Goal: Task Accomplishment & Management: Manage account settings

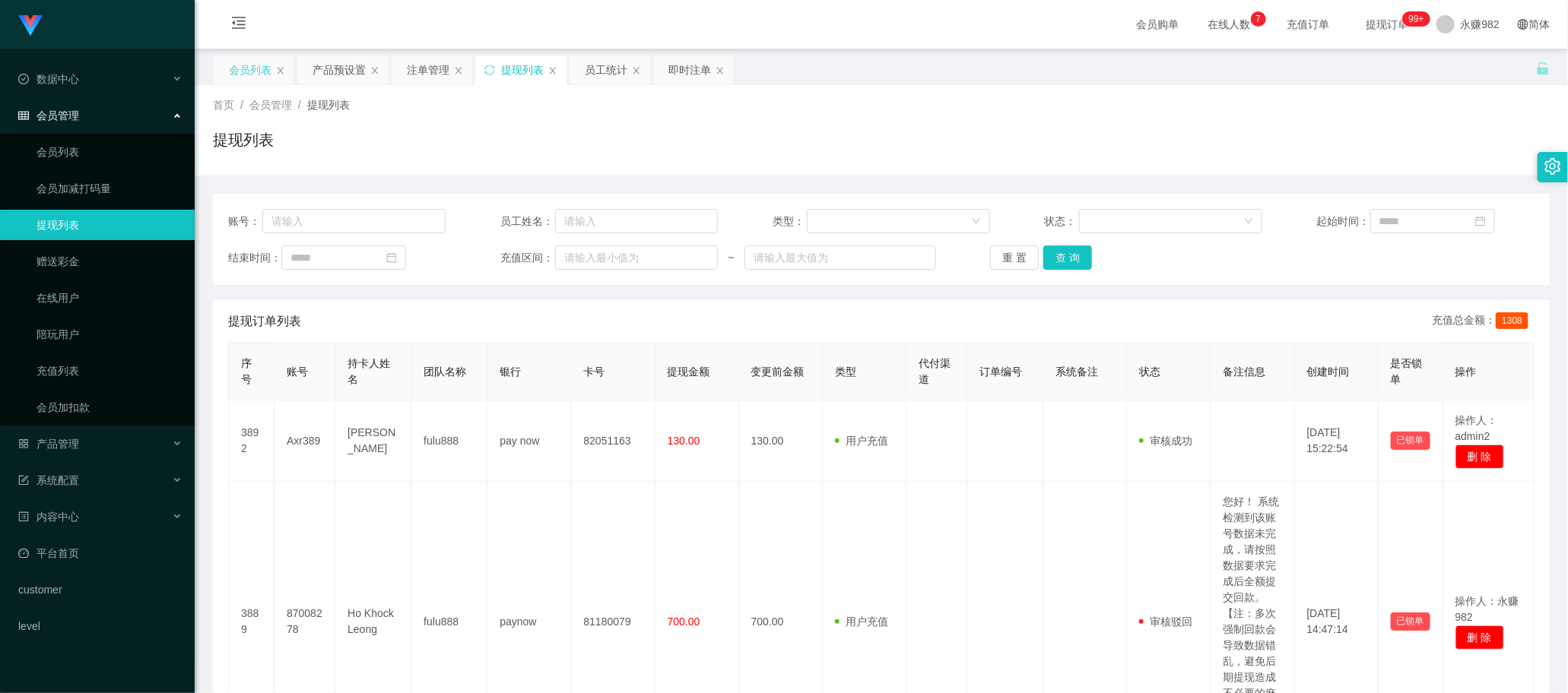
click at [260, 65] on div "会员列表" at bounding box center [250, 69] width 42 height 29
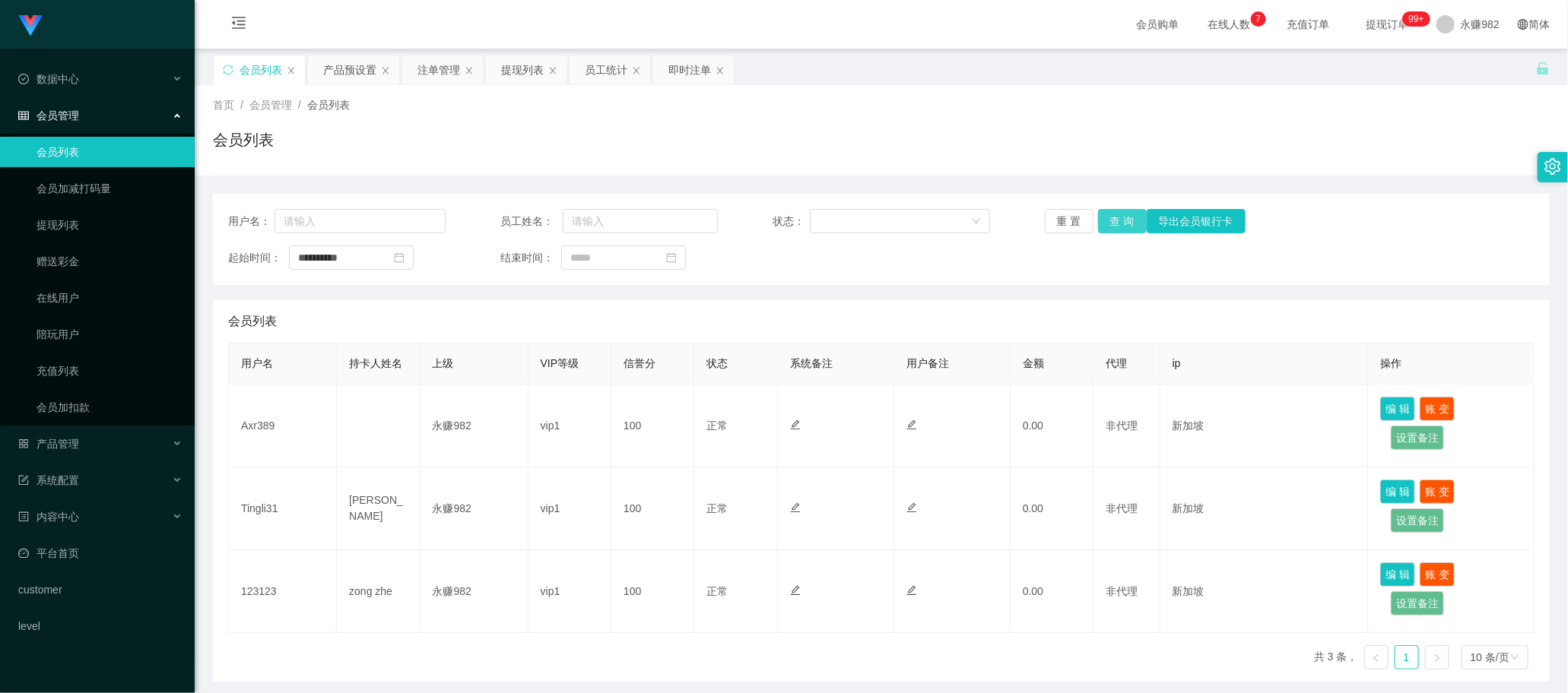
click at [1111, 218] on button "查 询" at bounding box center [1123, 221] width 49 height 24
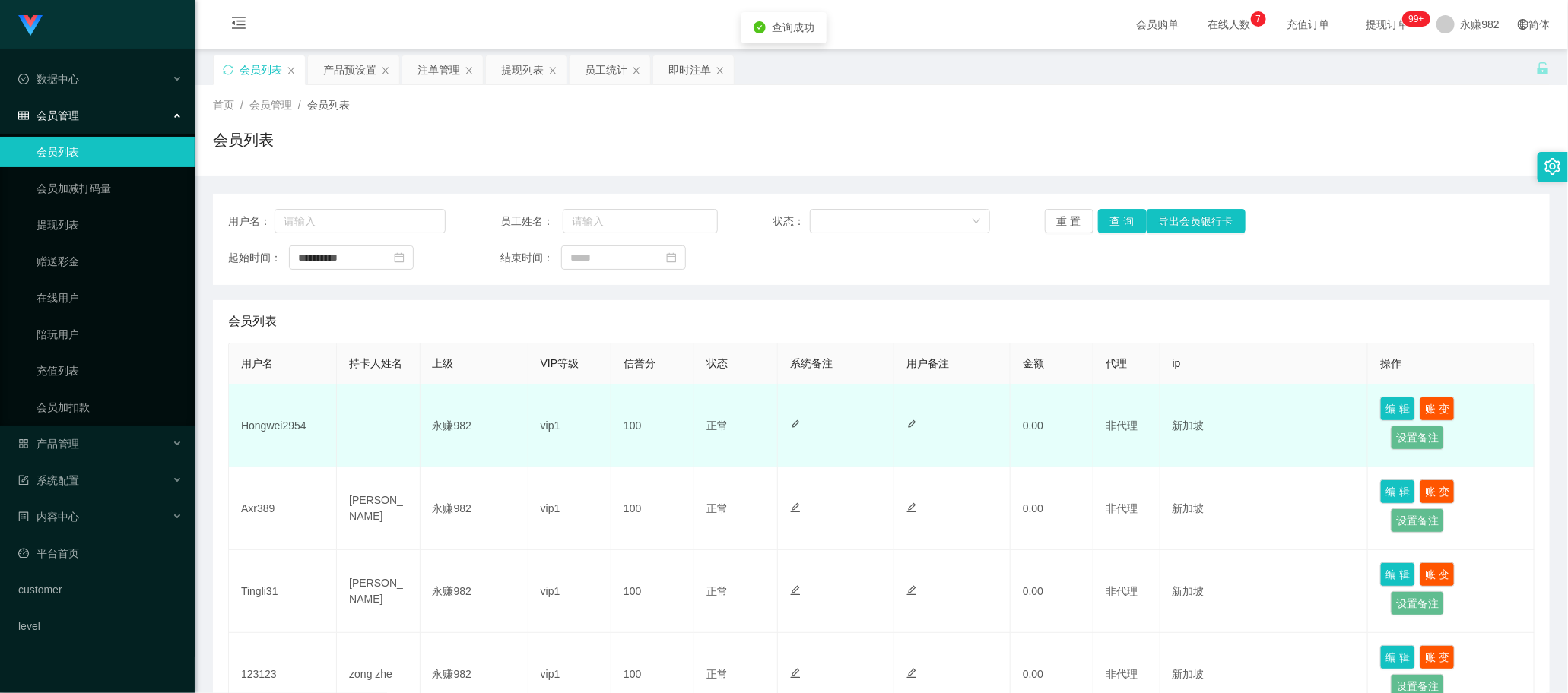
click at [275, 423] on td "Hongwei2954" at bounding box center [283, 426] width 108 height 83
copy td "Hongwei2954"
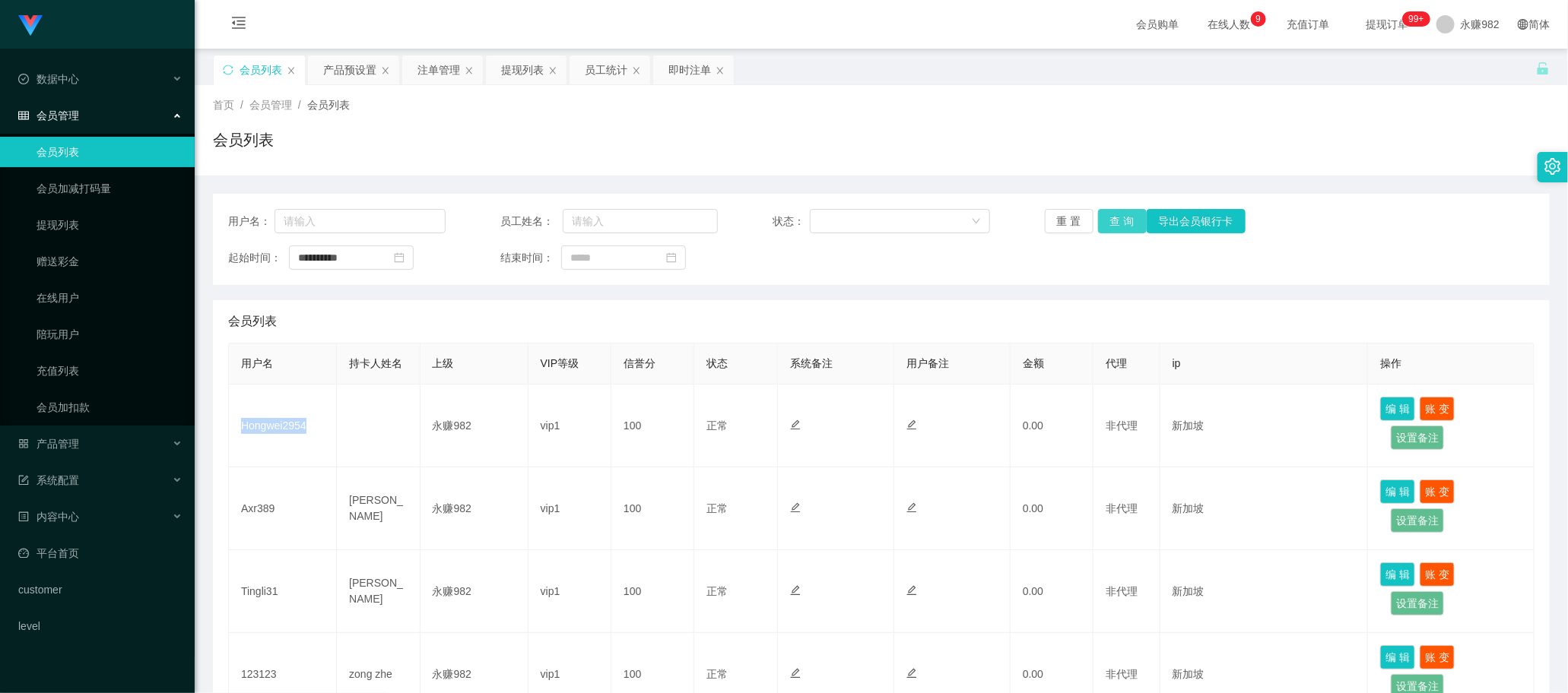
click at [1120, 215] on button "查 询" at bounding box center [1123, 221] width 49 height 24
click at [1111, 215] on button "查 询" at bounding box center [1123, 221] width 49 height 24
click at [348, 62] on div "产品预设置" at bounding box center [349, 69] width 53 height 29
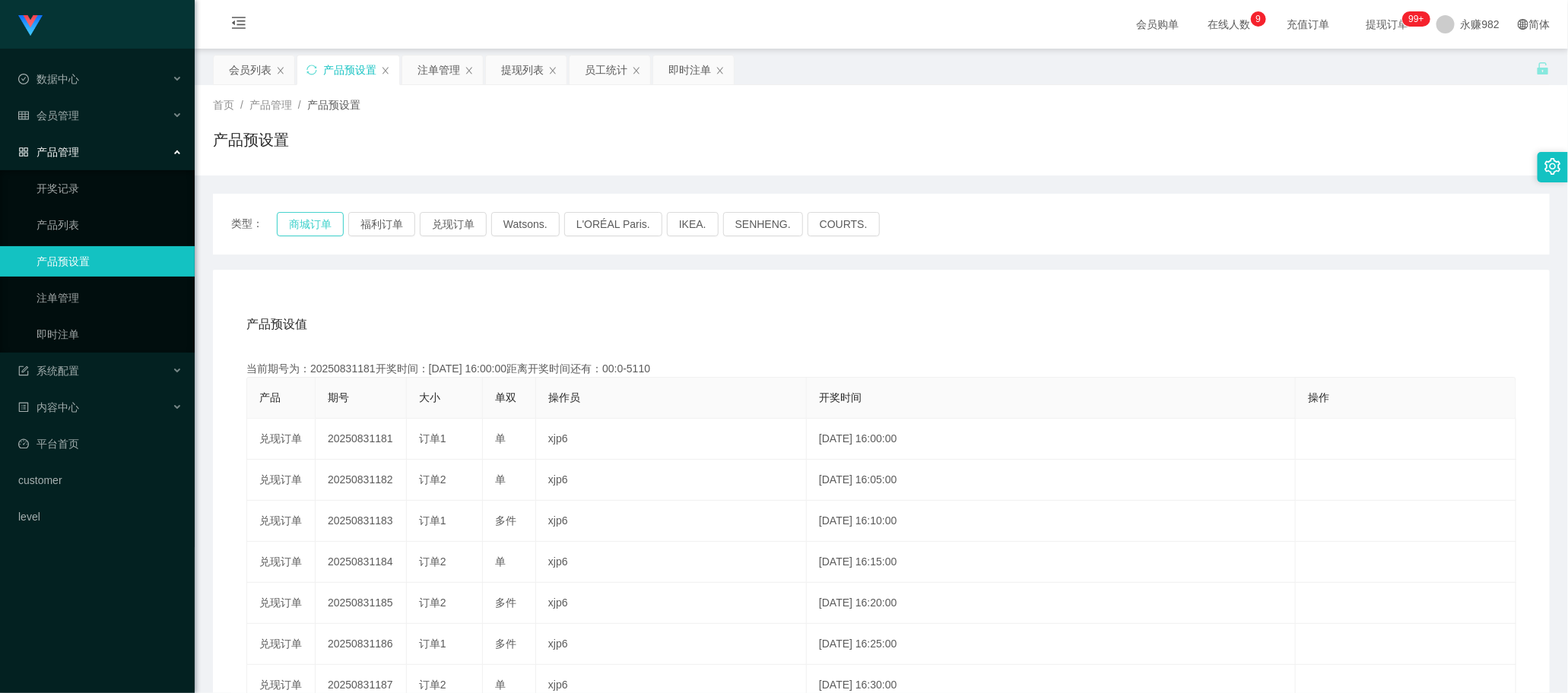
click at [334, 218] on button "商城订单" at bounding box center [310, 224] width 67 height 24
click at [937, 304] on div "产品预设值 添加期号" at bounding box center [881, 324] width 1270 height 42
click at [437, 68] on div "注单管理" at bounding box center [439, 69] width 42 height 29
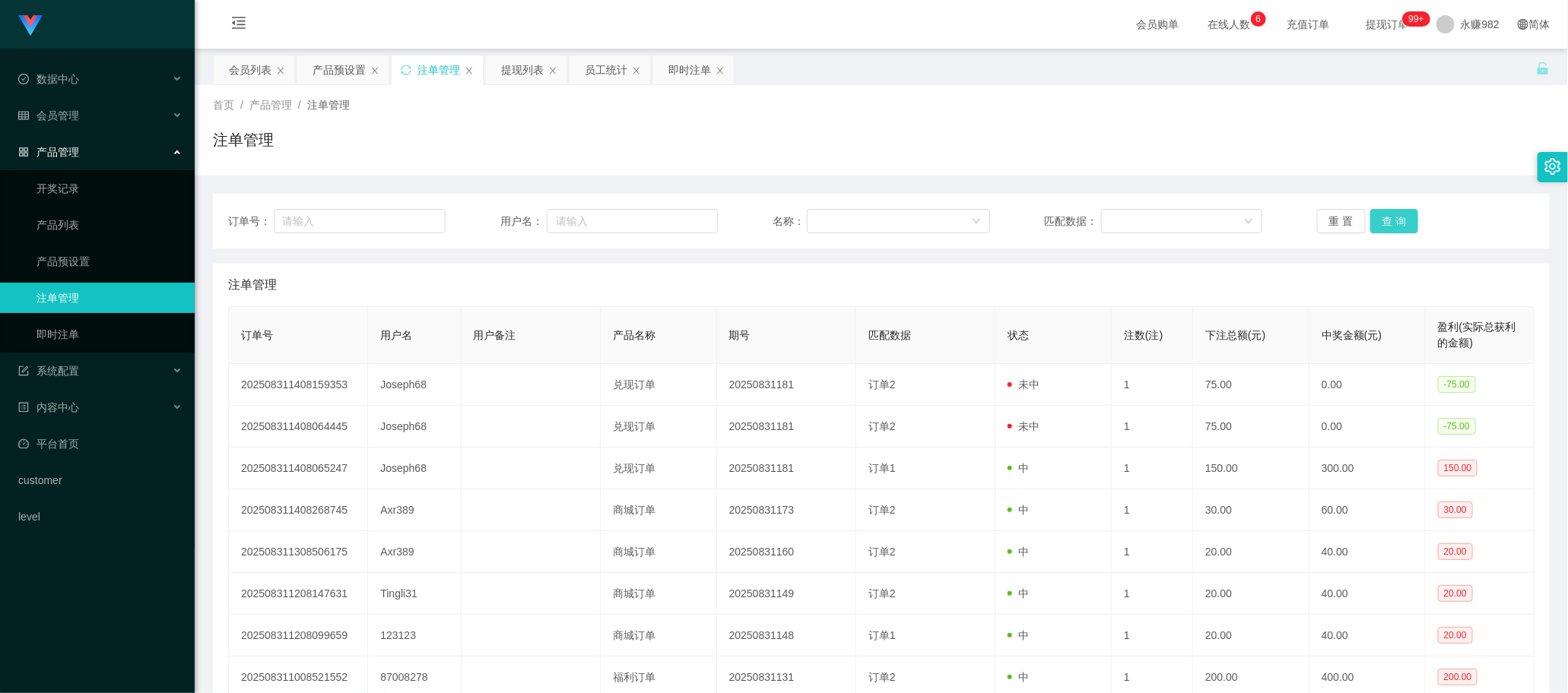
click at [1373, 217] on button "查 询" at bounding box center [1395, 221] width 49 height 24
click at [1384, 218] on button "查 询" at bounding box center [1395, 221] width 49 height 24
click at [1403, 218] on button "查 询" at bounding box center [1395, 221] width 49 height 24
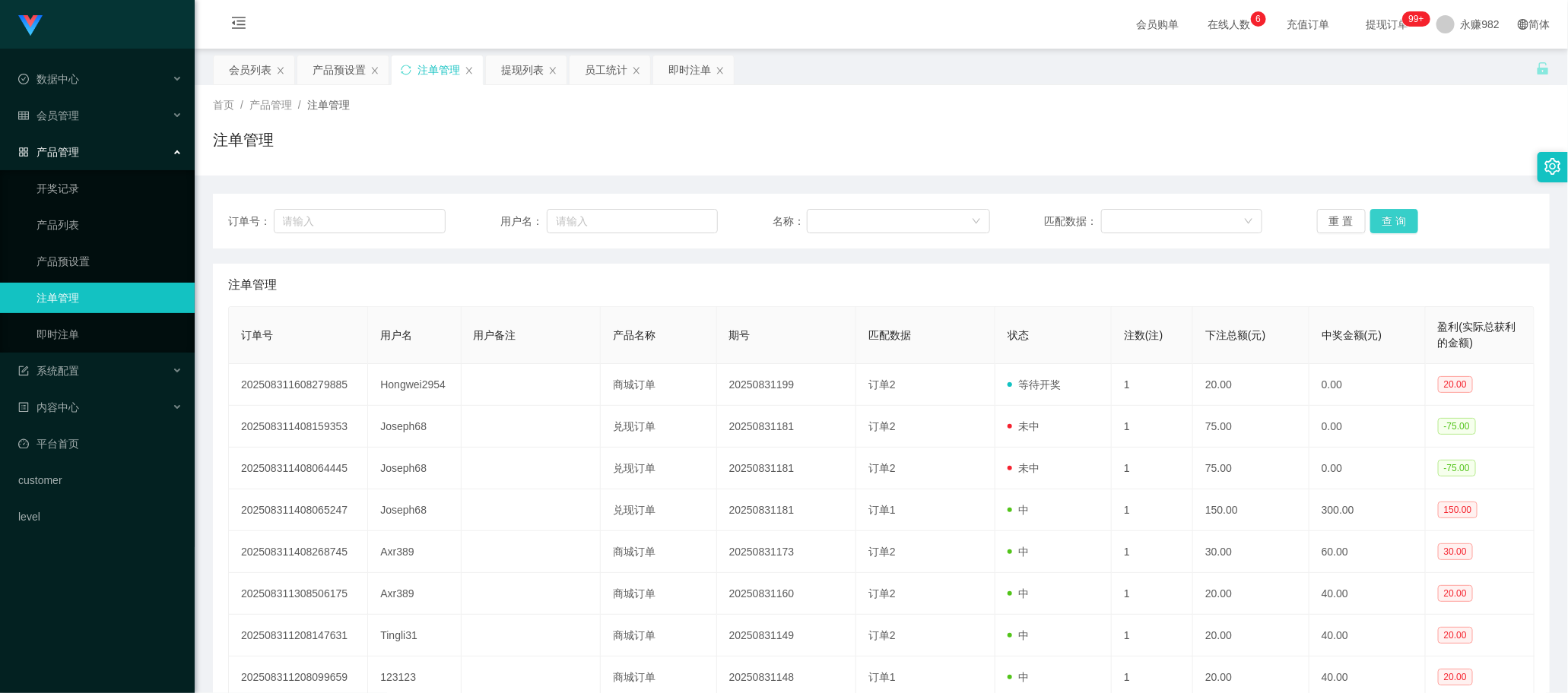
click at [1403, 218] on button "查 询" at bounding box center [1395, 221] width 49 height 24
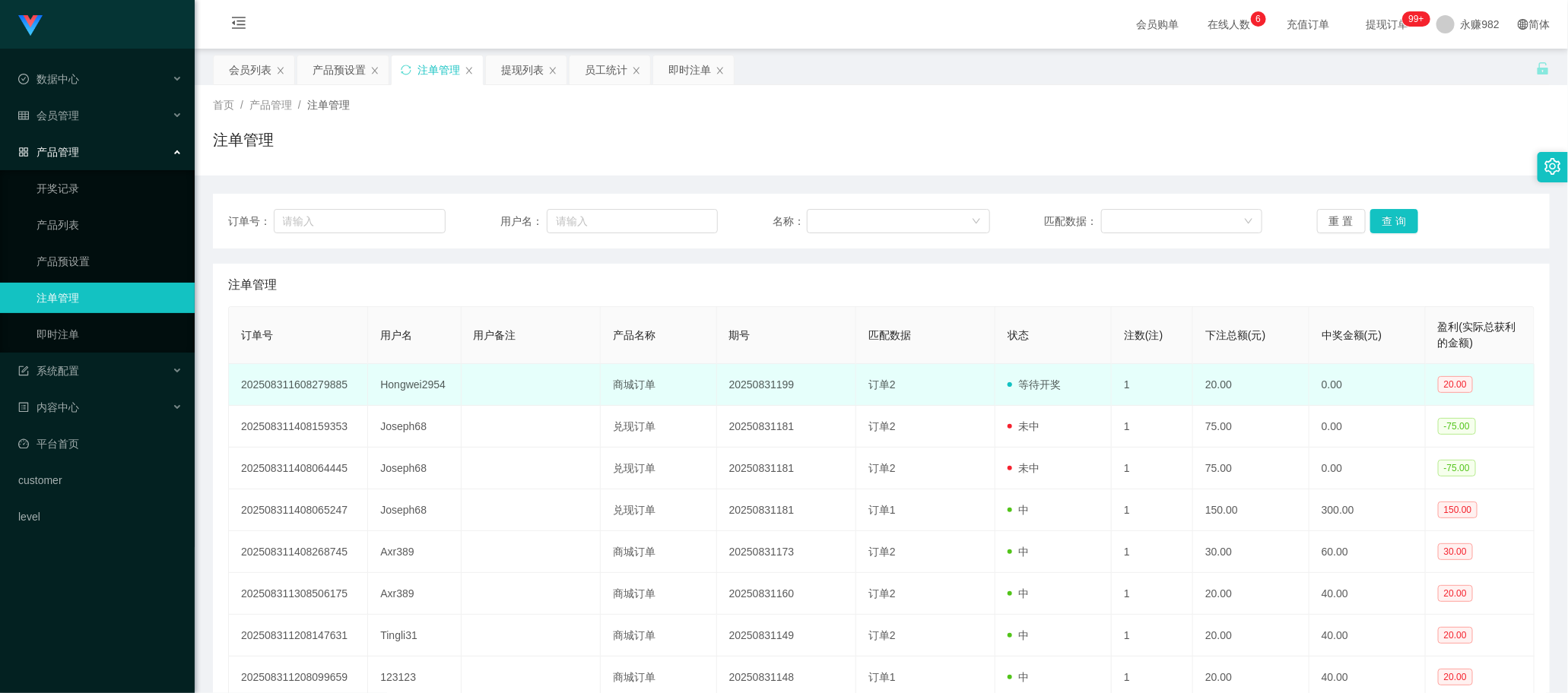
click at [397, 382] on td "Hongwei2954" at bounding box center [414, 384] width 93 height 42
copy td "Hongwei2954"
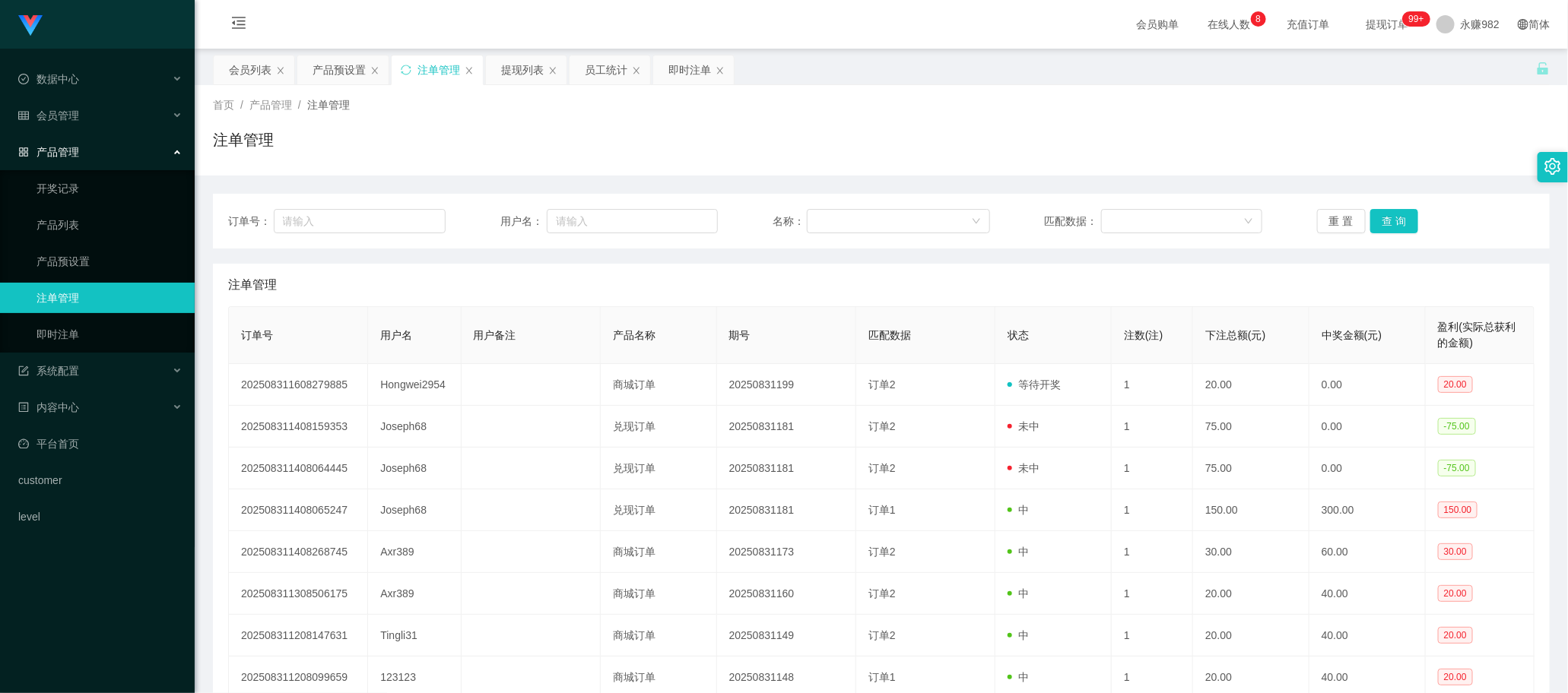
click at [717, 287] on div "注单管理" at bounding box center [881, 285] width 1306 height 42
click at [1382, 217] on button "查 询" at bounding box center [1395, 221] width 49 height 24
click at [1382, 221] on button "查 询" at bounding box center [1395, 221] width 49 height 24
click at [1389, 221] on button "查 询" at bounding box center [1395, 221] width 49 height 24
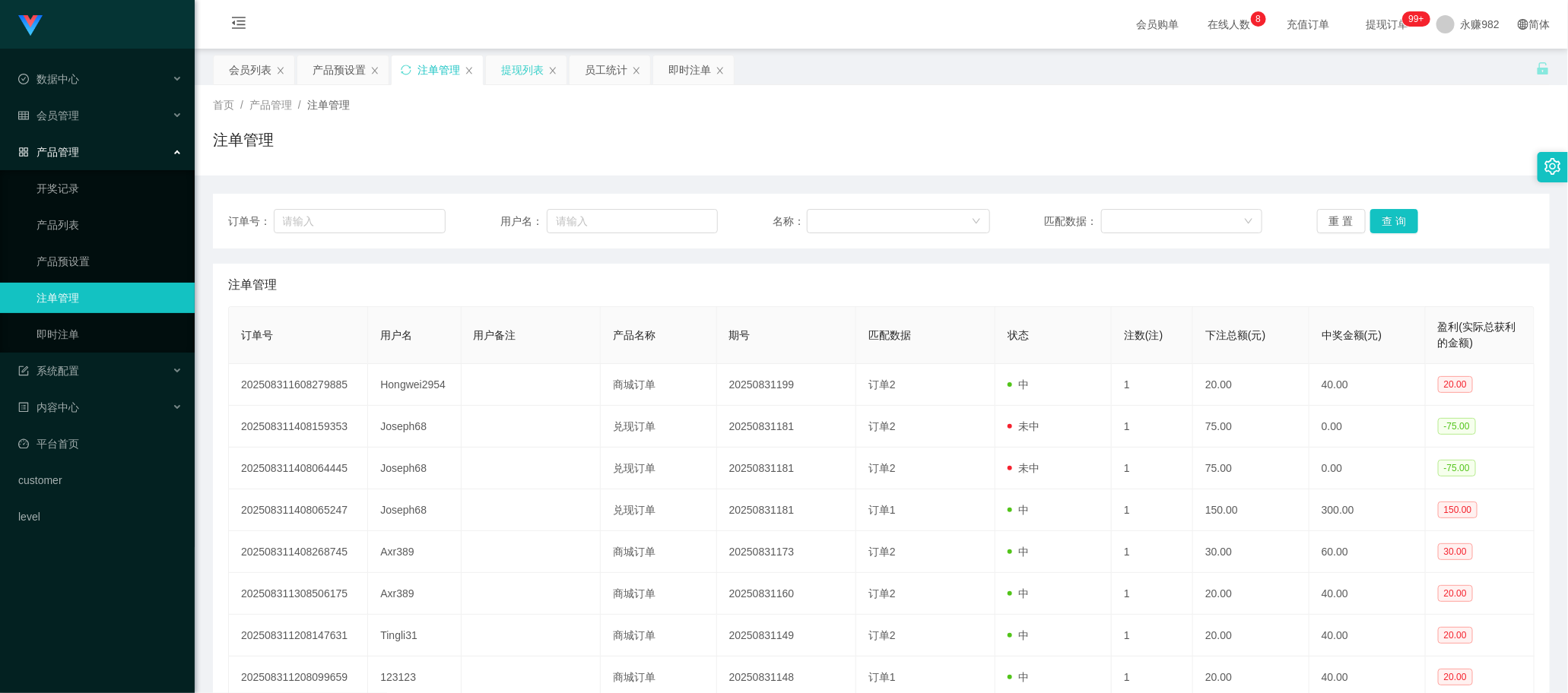
click at [523, 76] on div "提现列表" at bounding box center [522, 69] width 42 height 29
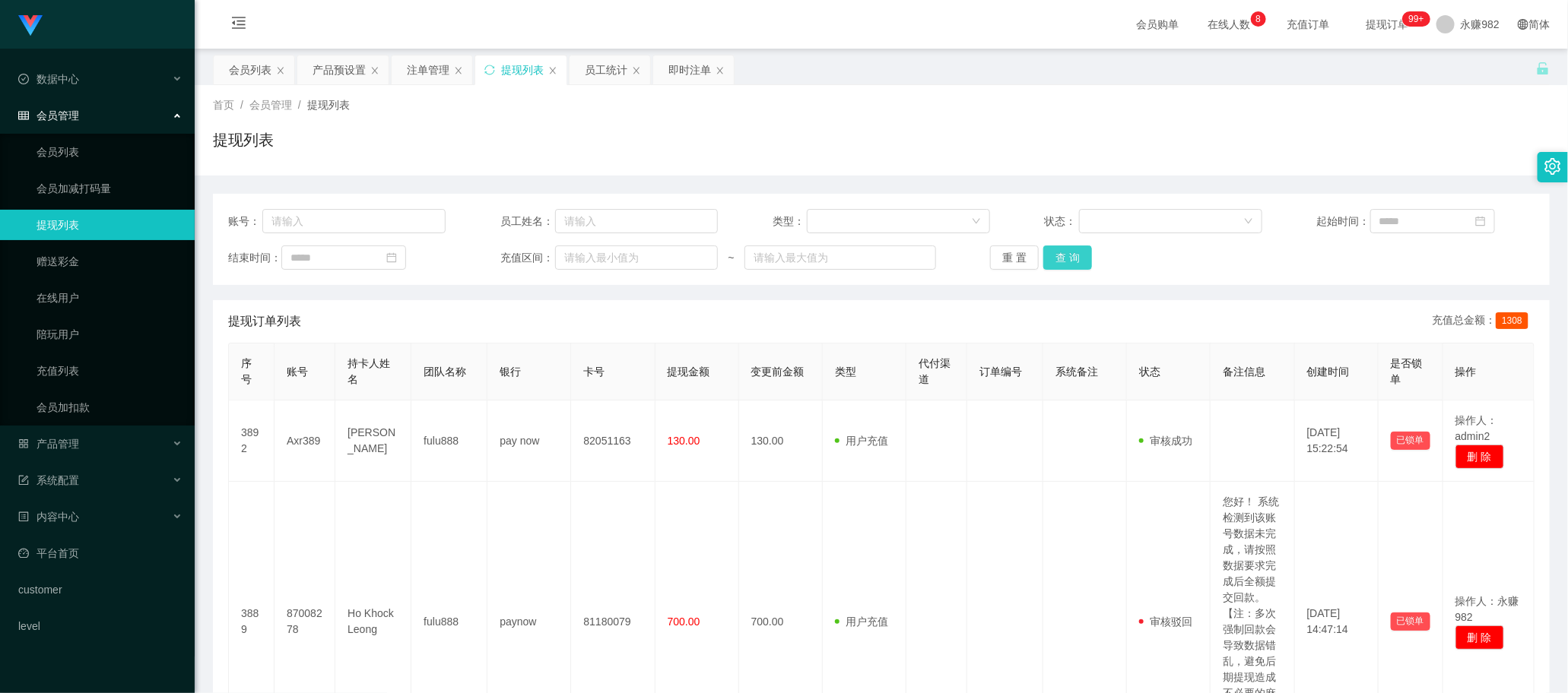
click at [1059, 245] on button "查 询" at bounding box center [1068, 258] width 49 height 24
click at [596, 76] on div "员工统计" at bounding box center [606, 69] width 42 height 29
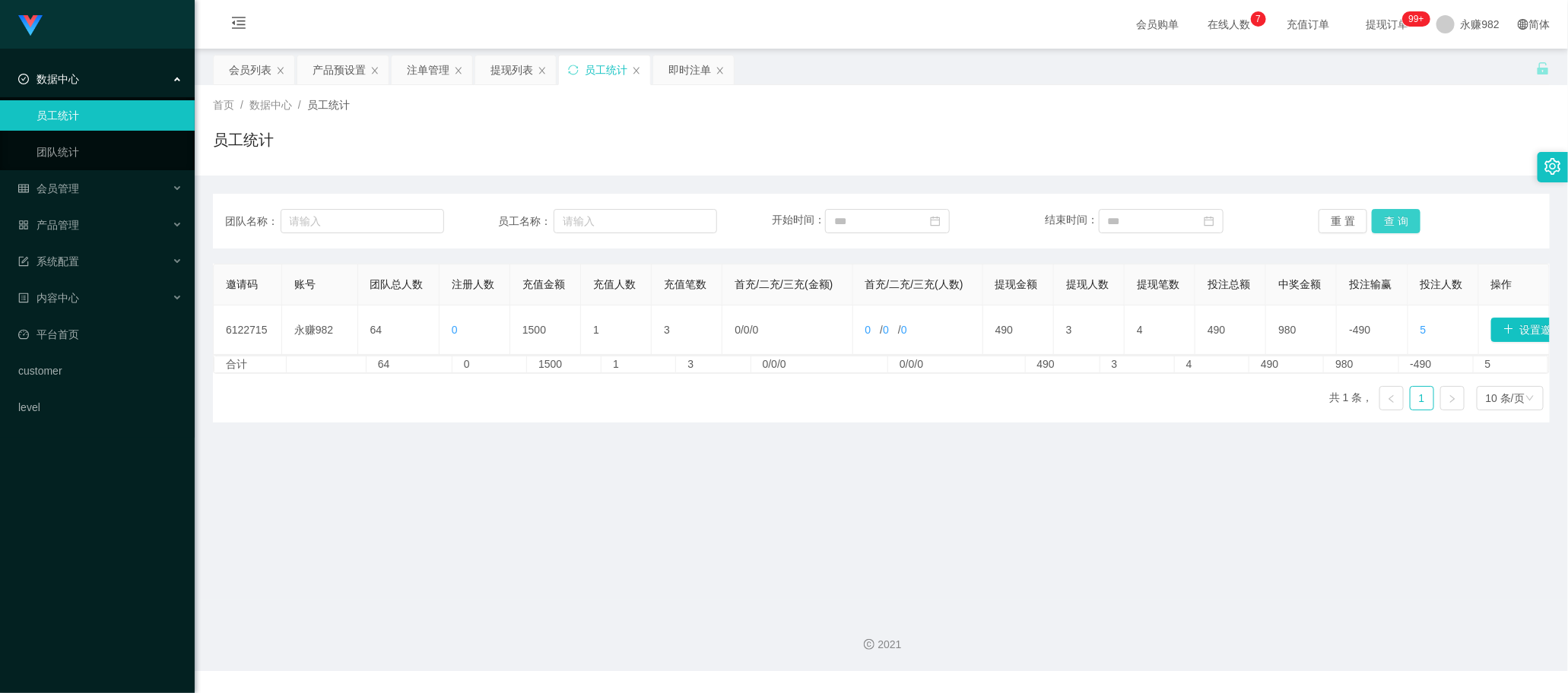
click at [1386, 217] on button "查 询" at bounding box center [1397, 221] width 49 height 24
click at [1384, 222] on button "查 询" at bounding box center [1397, 221] width 49 height 24
click at [517, 61] on div "提现列表" at bounding box center [512, 69] width 42 height 29
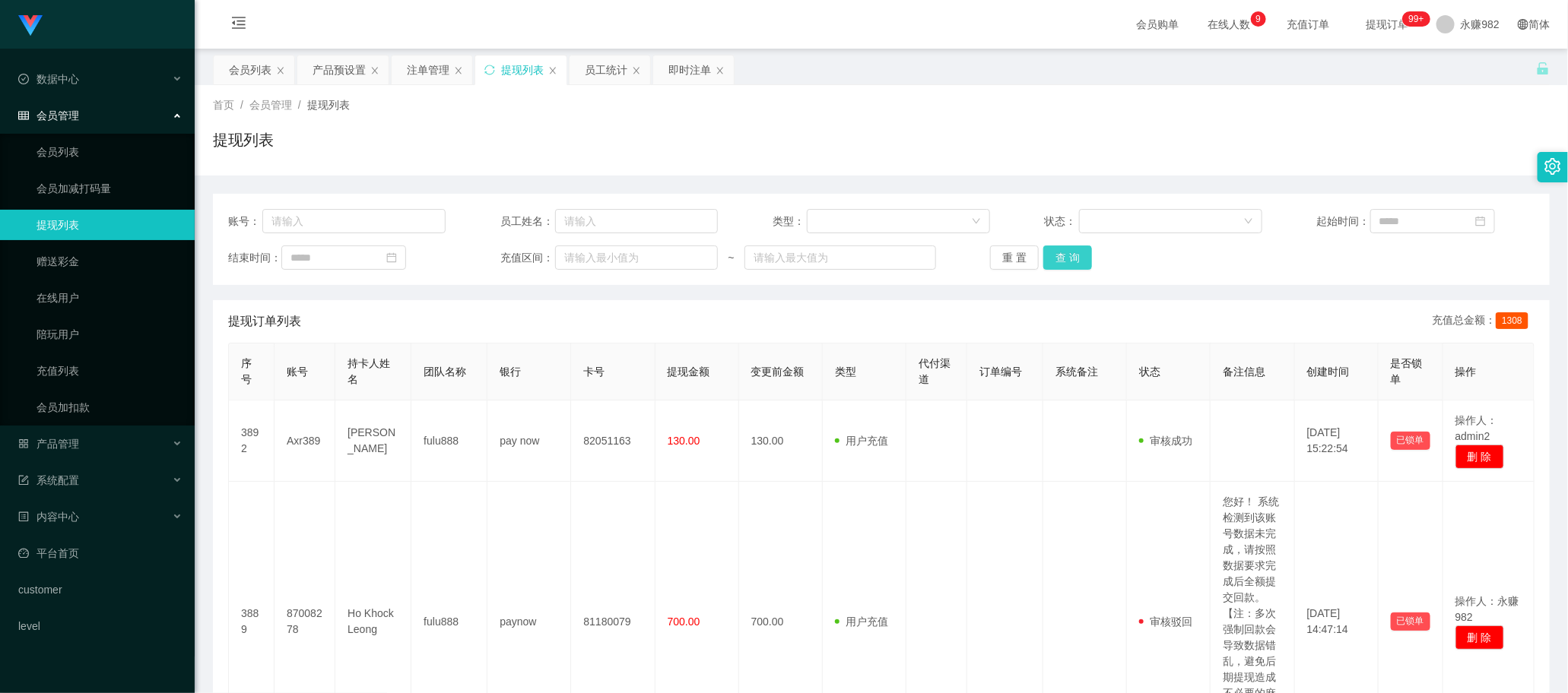
click at [1074, 259] on button "查 询" at bounding box center [1068, 258] width 49 height 24
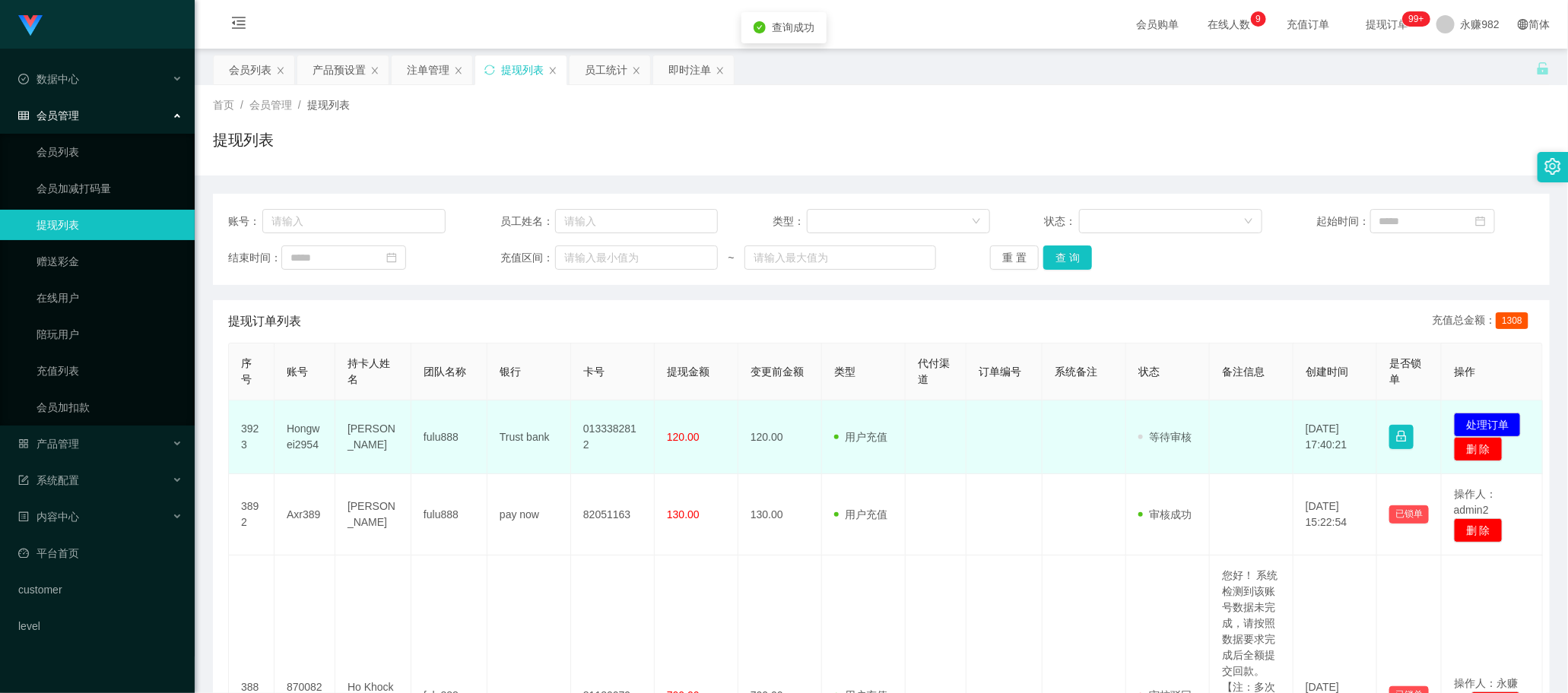
click at [317, 439] on td "Hongwei2954" at bounding box center [304, 437] width 61 height 73
click at [305, 433] on td "Hongwei2954" at bounding box center [304, 437] width 61 height 73
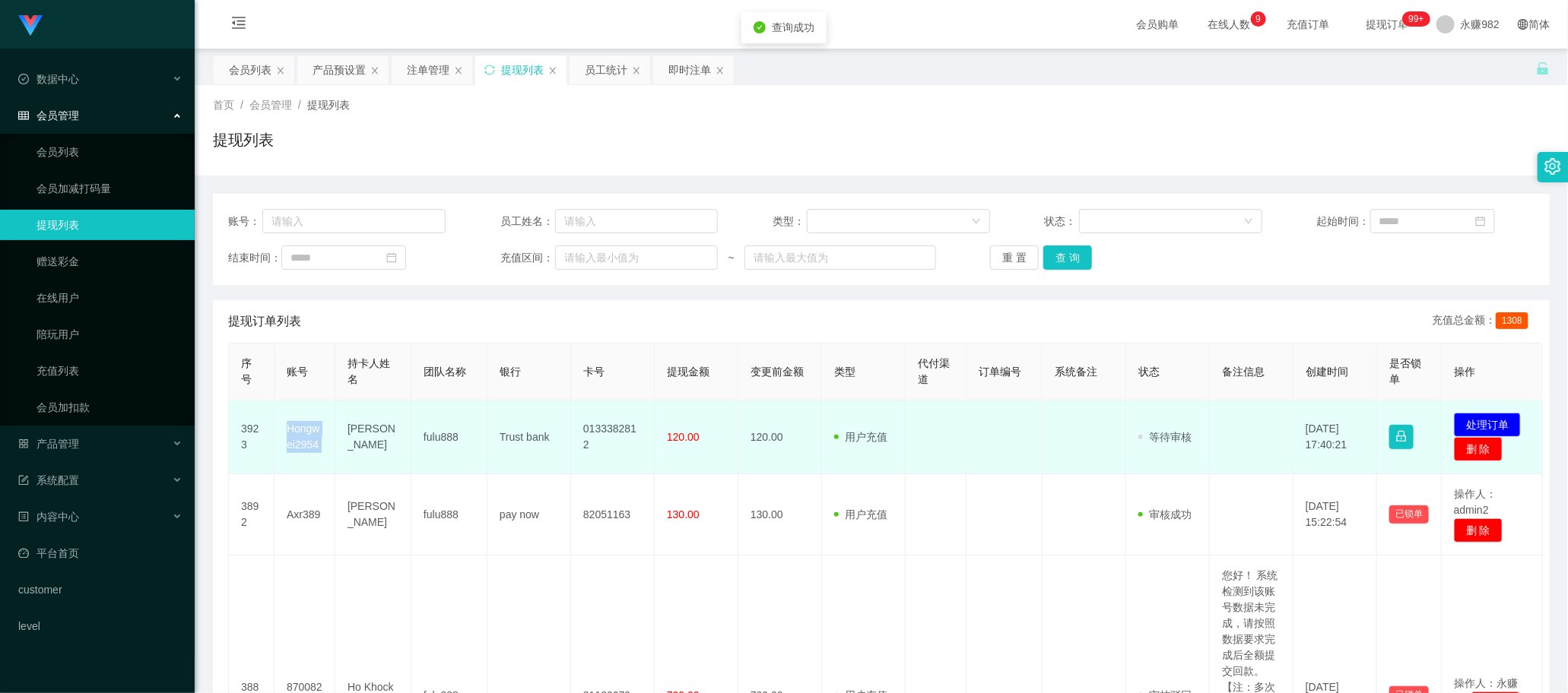
copy td "Hongwei2954"
click at [290, 448] on td "Hongwei2954" at bounding box center [304, 437] width 61 height 73
click at [291, 443] on td "Hongwei2954" at bounding box center [304, 437] width 61 height 73
click at [294, 442] on td "Hongwei2954" at bounding box center [304, 437] width 61 height 73
click at [290, 446] on td "Hongwei2954" at bounding box center [304, 437] width 61 height 73
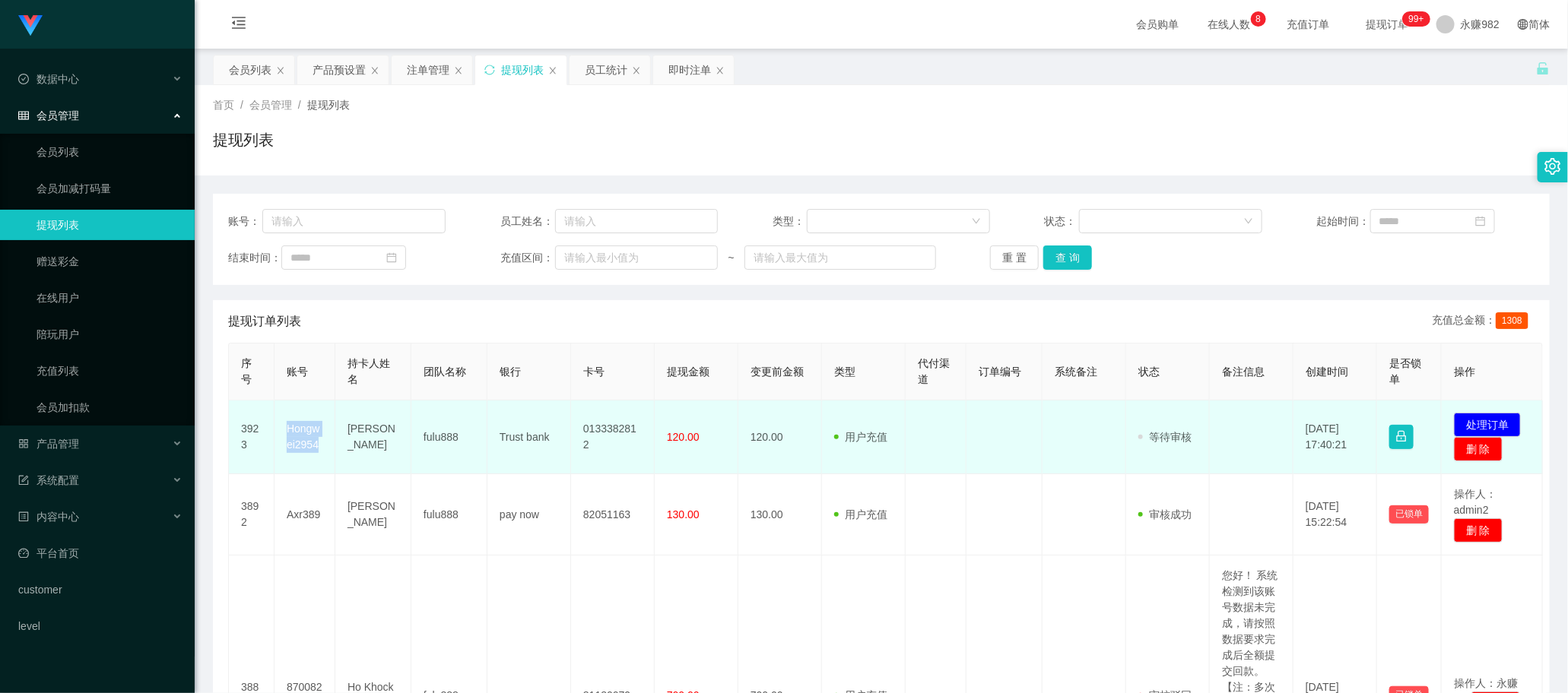
click at [290, 446] on td "Hongwei2954" at bounding box center [304, 437] width 61 height 73
copy td "Hongwei2954"
click at [706, 453] on td "120.00" at bounding box center [697, 437] width 84 height 73
click at [366, 438] on td "[PERSON_NAME]" at bounding box center [373, 437] width 76 height 73
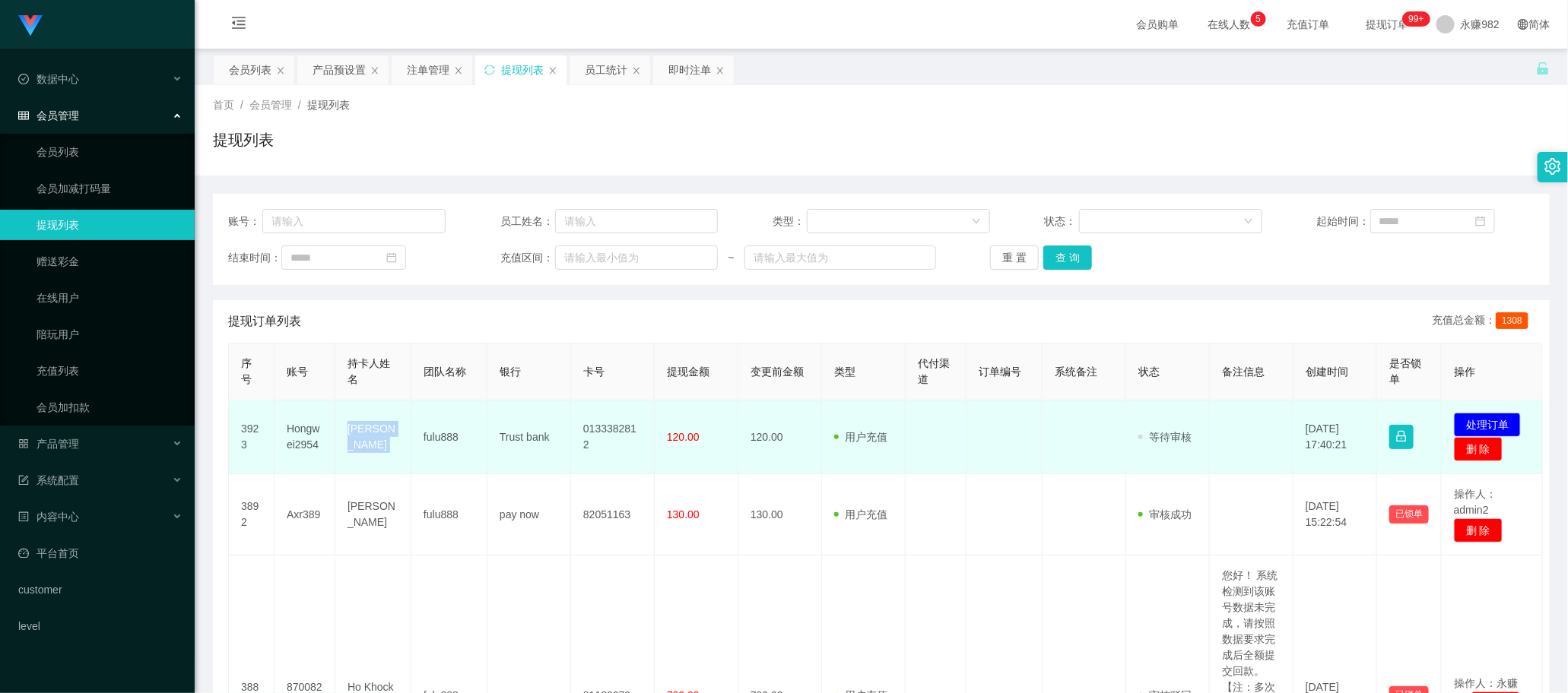
click at [366, 438] on td "[PERSON_NAME]" at bounding box center [373, 437] width 76 height 73
copy td "[PERSON_NAME]"
click at [795, 414] on td "120.00" at bounding box center [780, 437] width 84 height 73
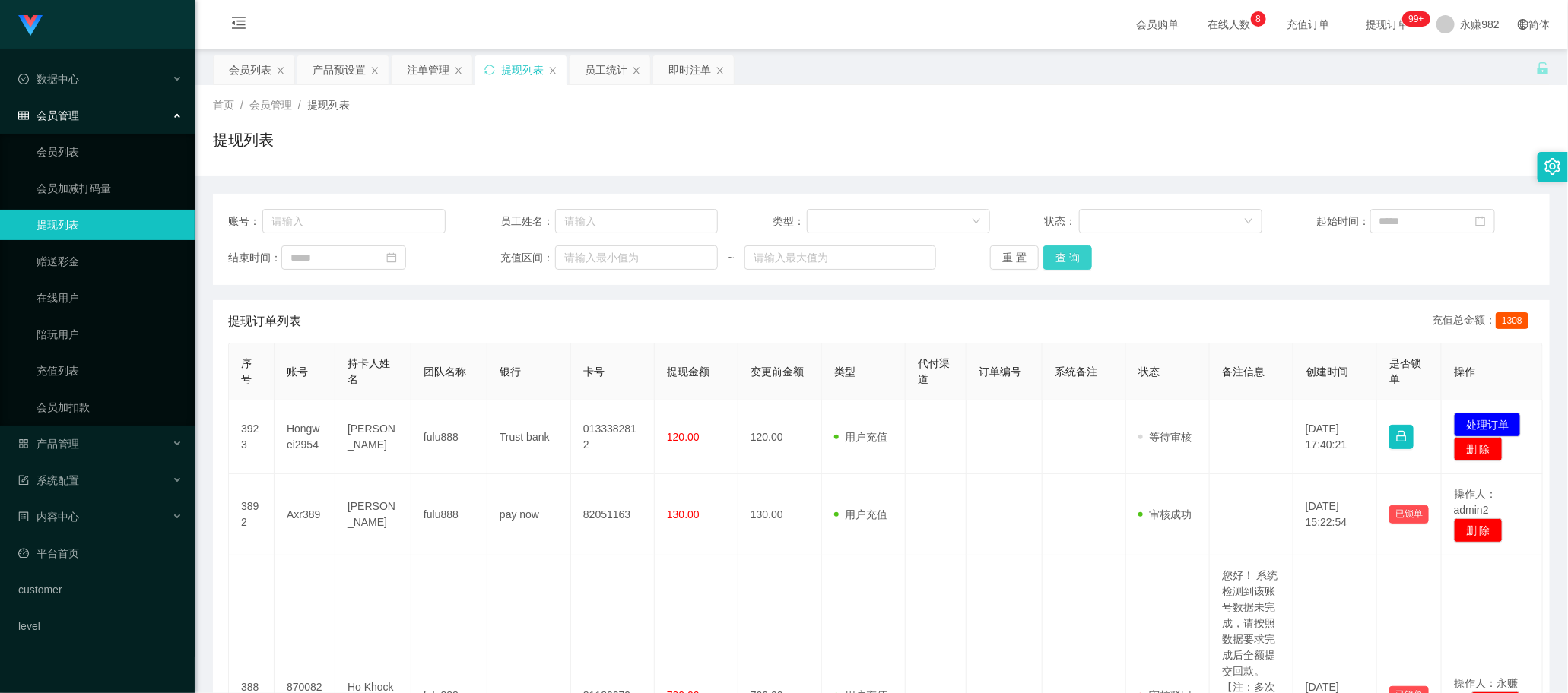
click at [1058, 258] on button "查 询" at bounding box center [1068, 258] width 49 height 24
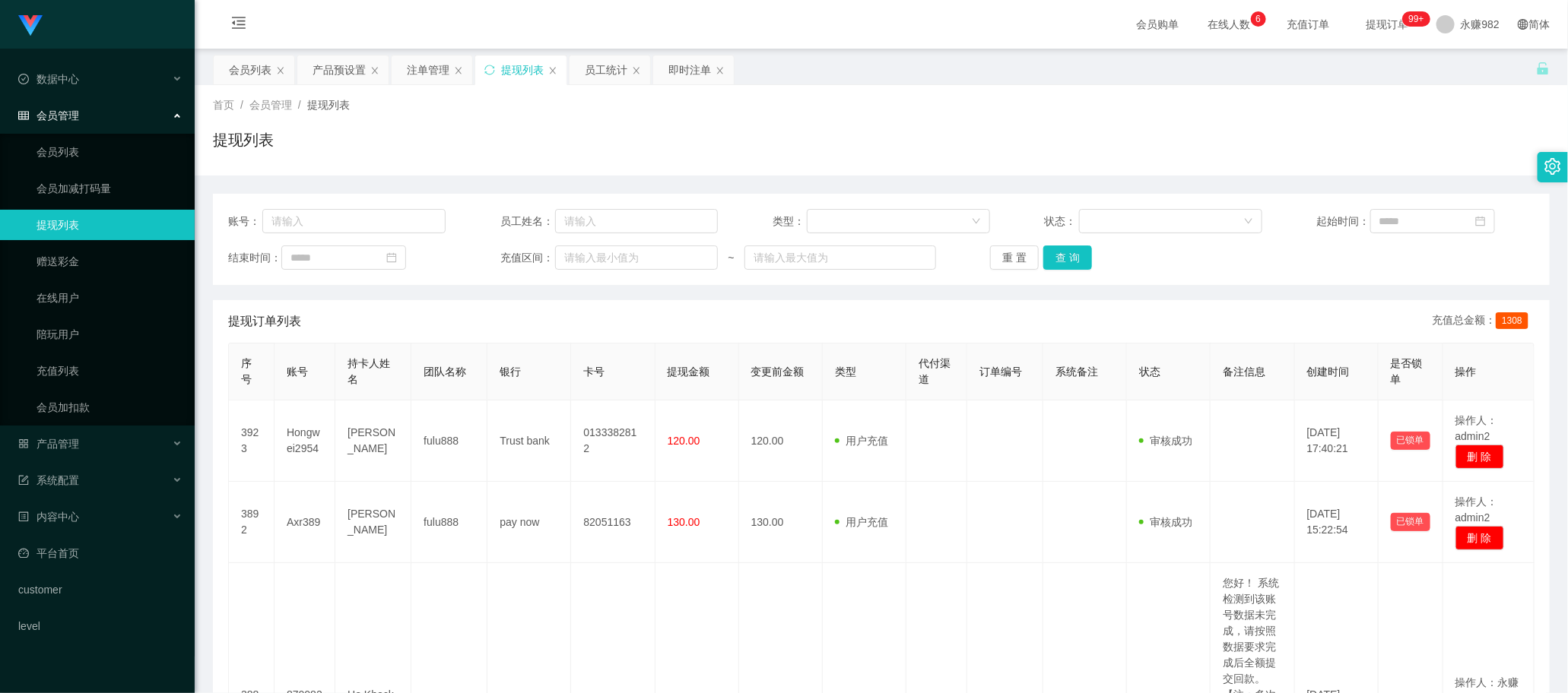
drag, startPoint x: 753, startPoint y: 127, endPoint x: 865, endPoint y: 186, distance: 126.6
click at [754, 127] on div "首页 / 会员管理 / 提现列表 / 提现列表" at bounding box center [881, 130] width 1337 height 66
click at [1058, 260] on button "查 询" at bounding box center [1068, 258] width 49 height 24
drag, startPoint x: 700, startPoint y: 320, endPoint x: 864, endPoint y: 308, distance: 164.4
click at [700, 320] on div "提现订单列表 充值总金额： 1308" at bounding box center [881, 321] width 1306 height 42
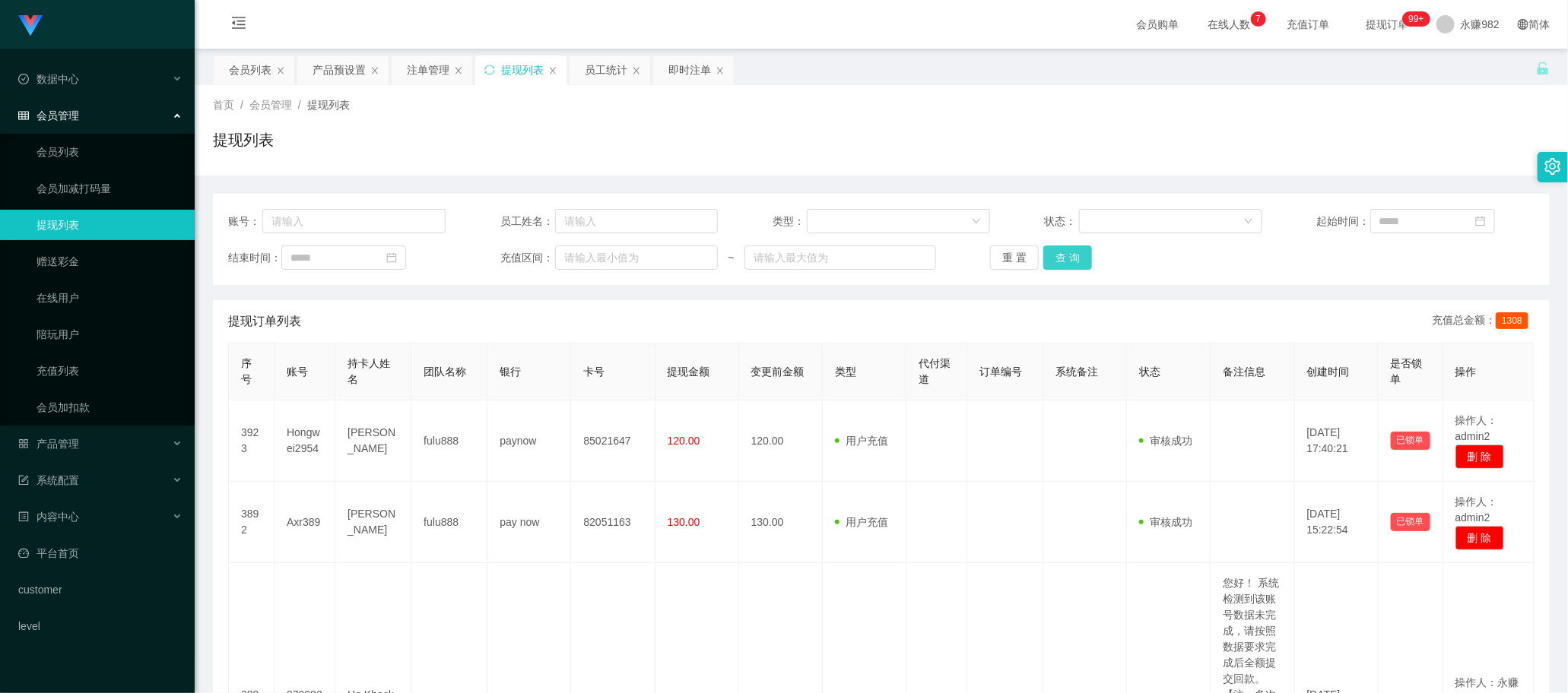
click at [1080, 259] on button "查 询" at bounding box center [1068, 258] width 49 height 24
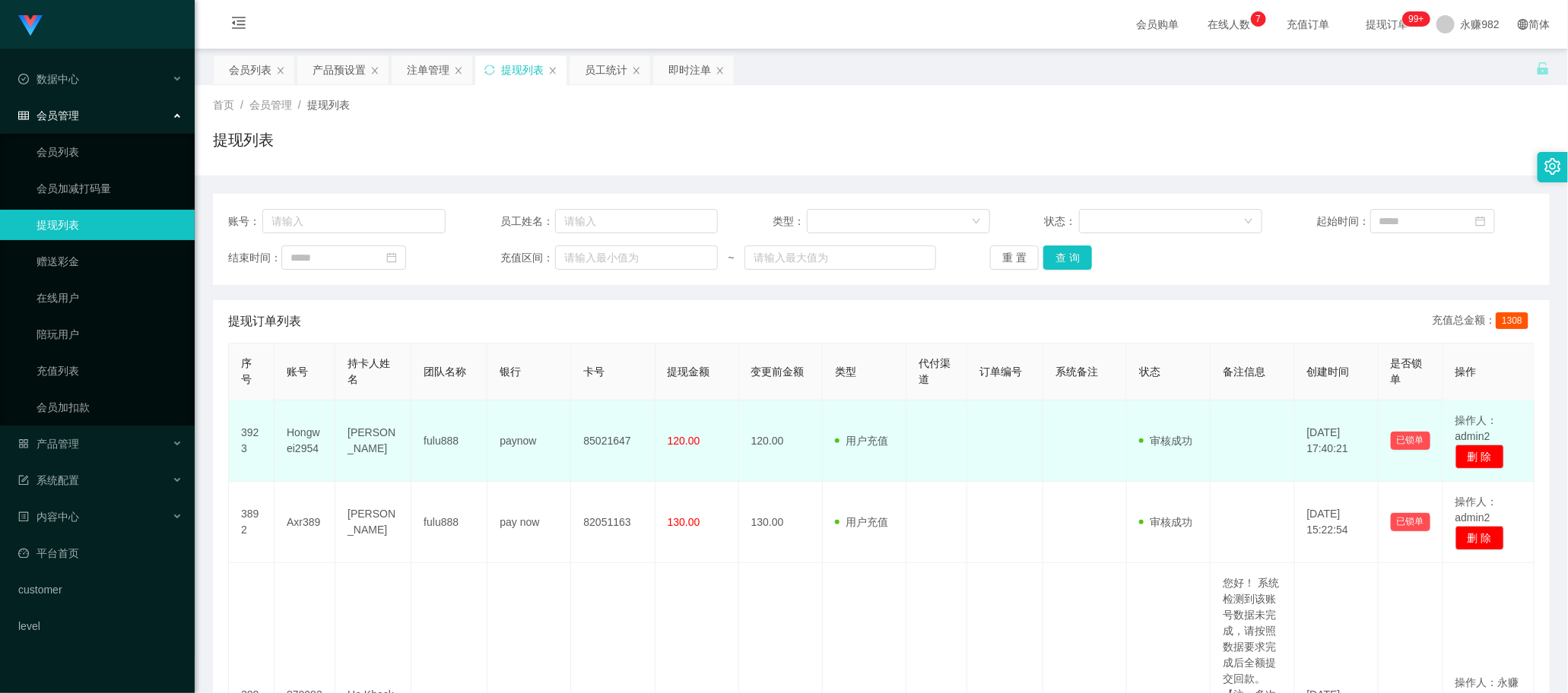
click at [964, 447] on td at bounding box center [937, 441] width 61 height 82
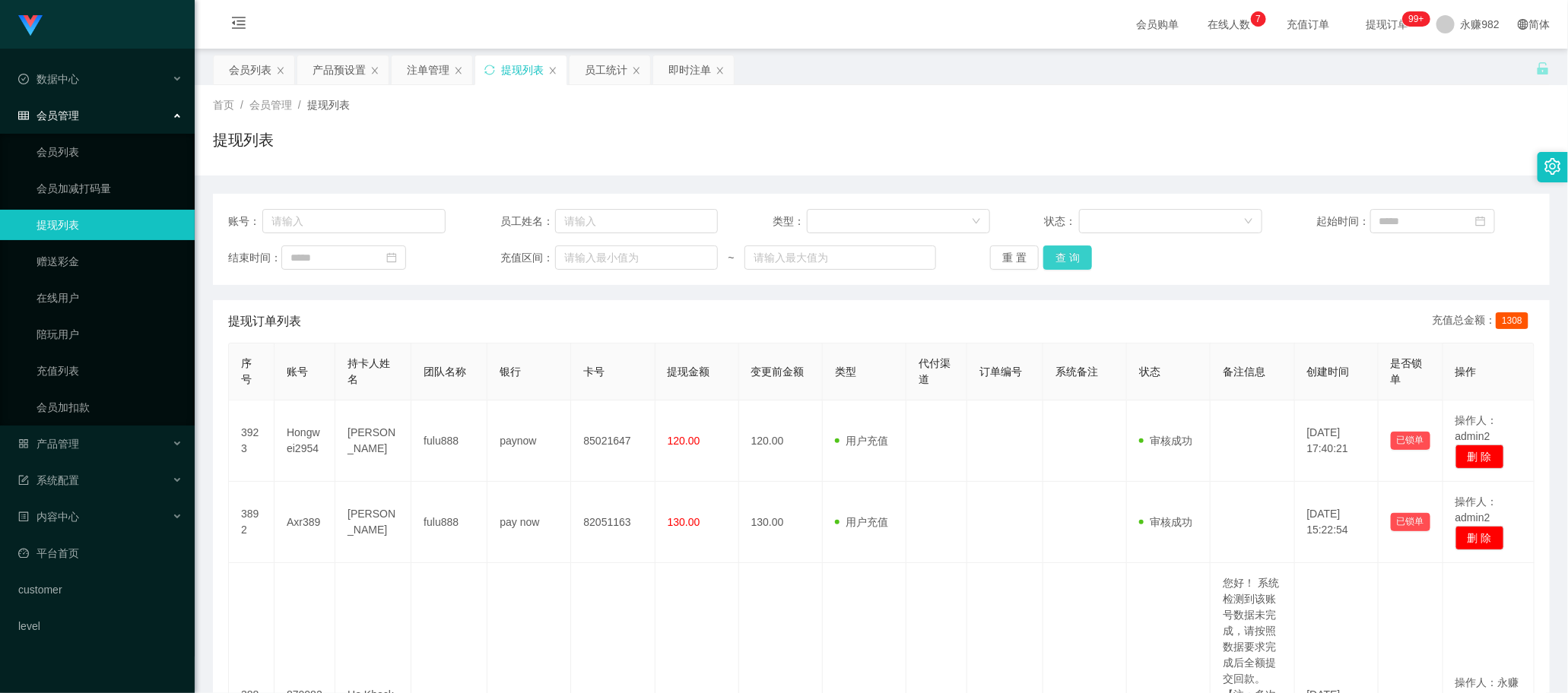
click at [1066, 252] on button "查 询" at bounding box center [1068, 258] width 49 height 24
